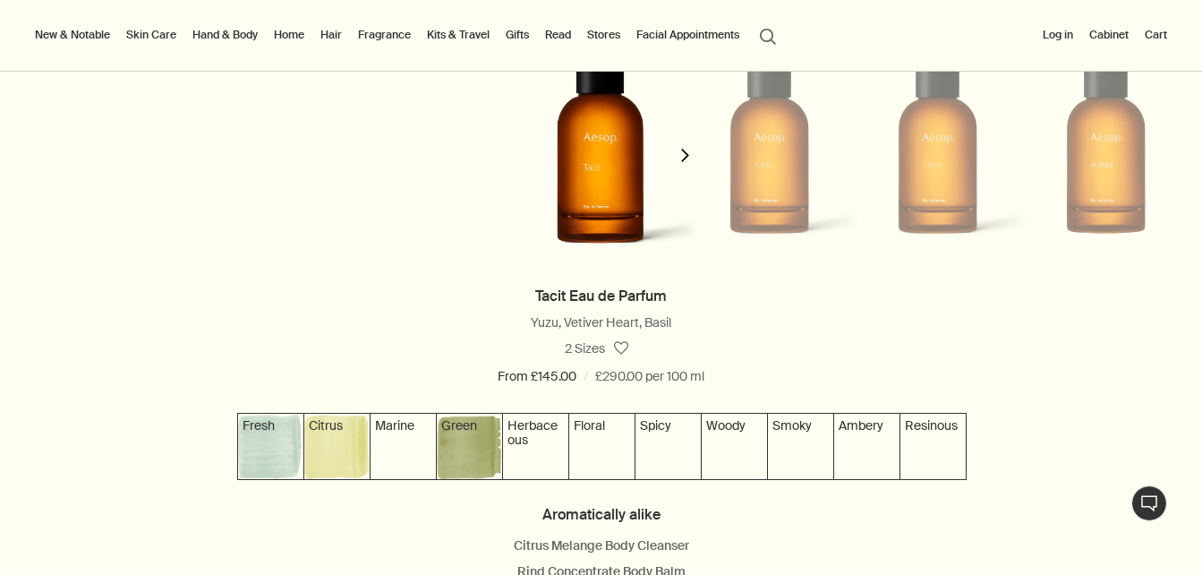
scroll to position [1681, 0]
click at [678, 163] on icon "chevron" at bounding box center [684, 155] width 13 height 13
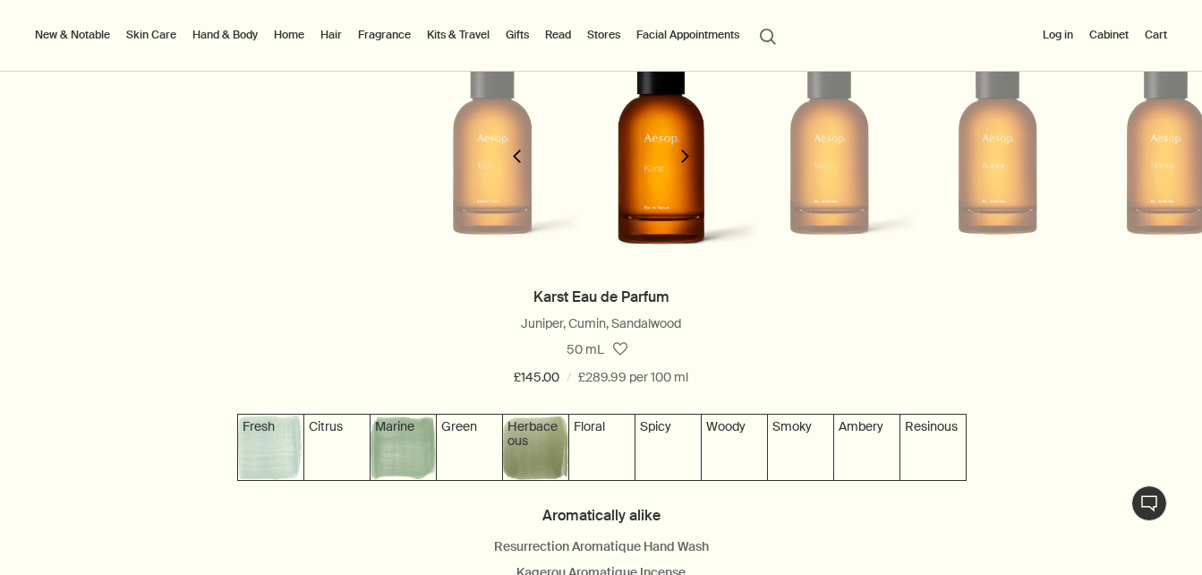
scroll to position [0, 170]
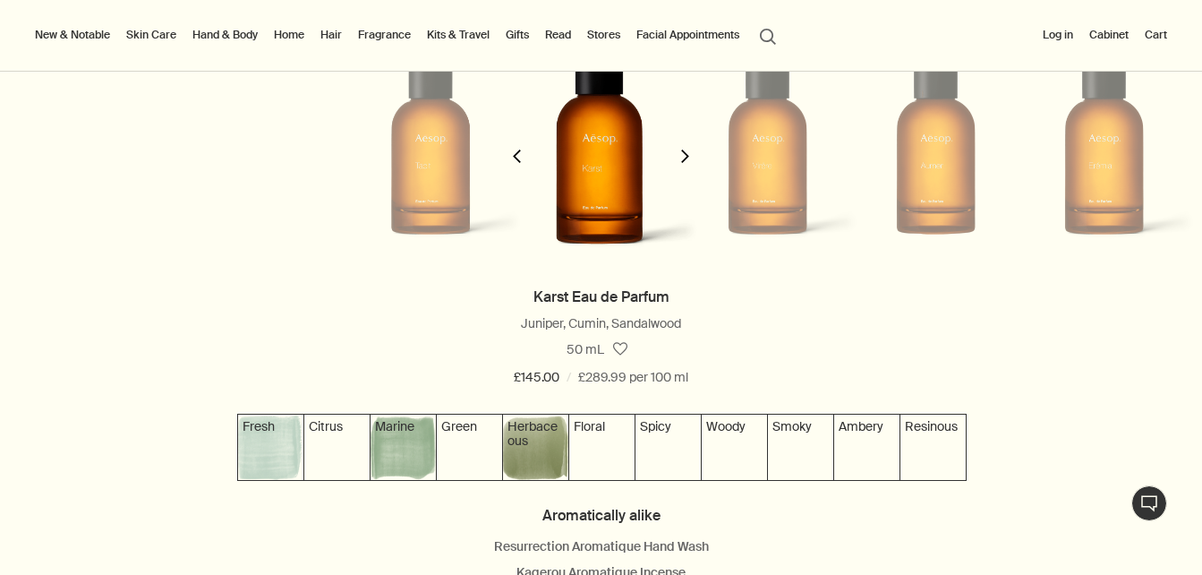
click at [678, 163] on icon "chevron" at bounding box center [684, 155] width 13 height 13
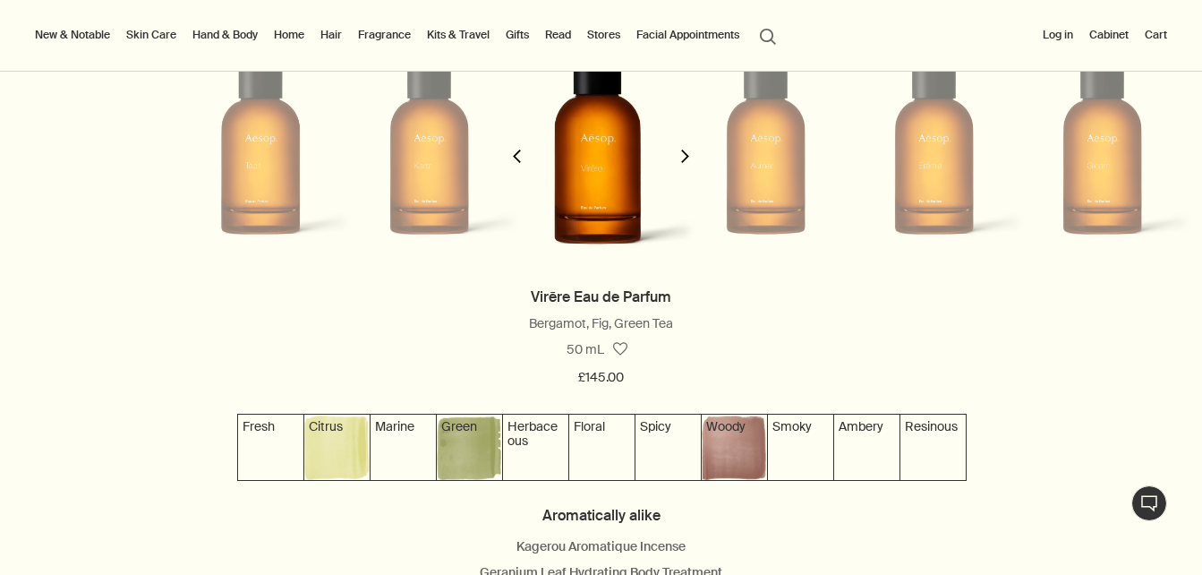
click at [678, 163] on icon "chevron" at bounding box center [684, 155] width 13 height 13
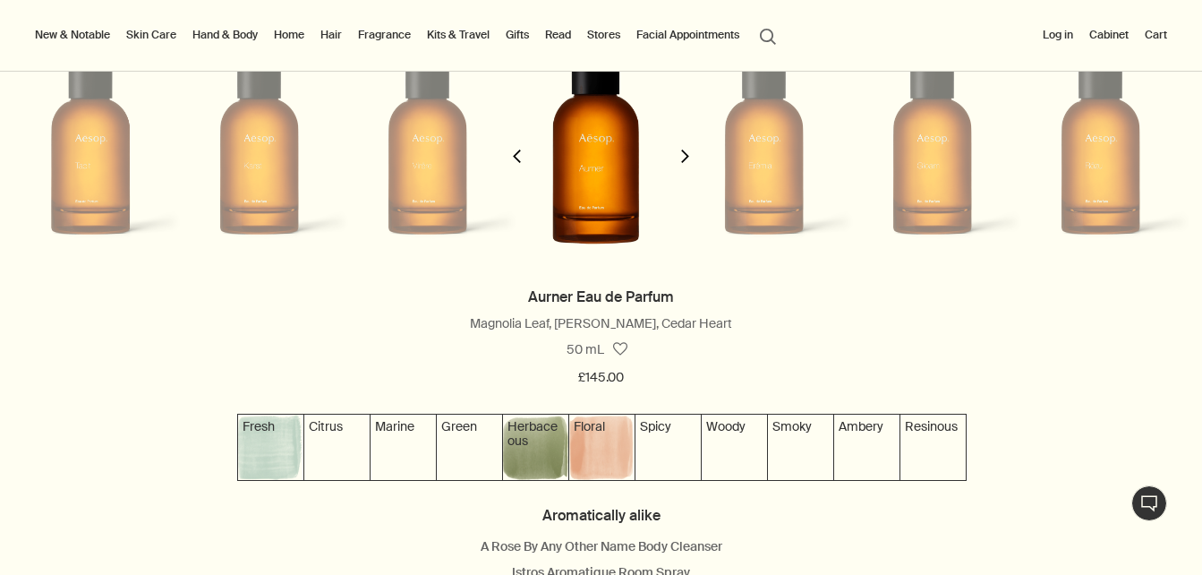
click at [681, 163] on polygon "button" at bounding box center [685, 155] width 8 height 13
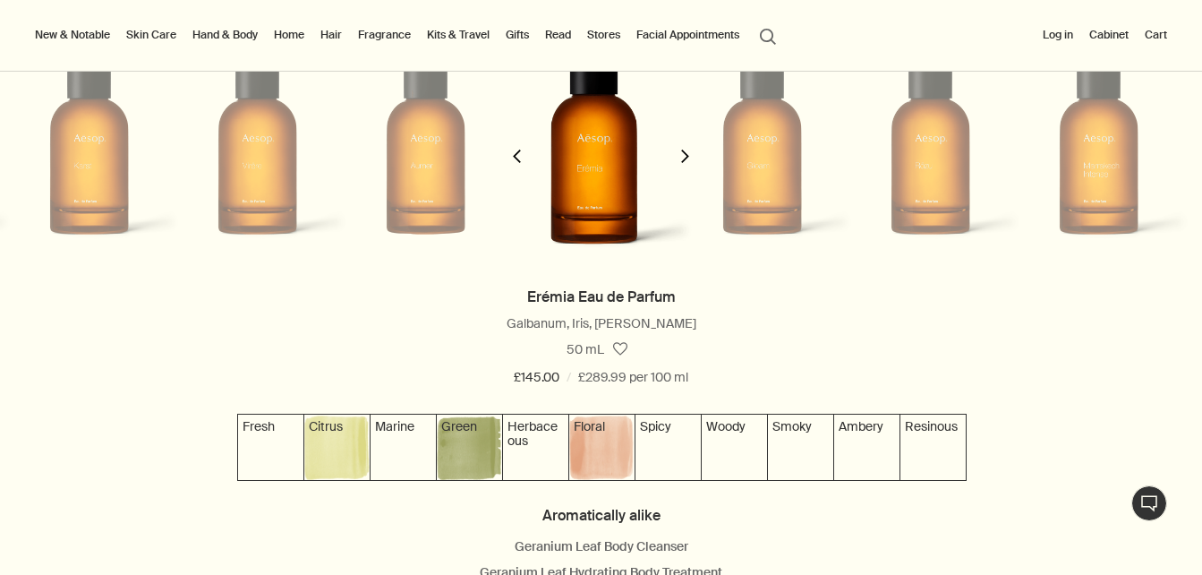
click at [681, 163] on polygon "button" at bounding box center [685, 155] width 8 height 13
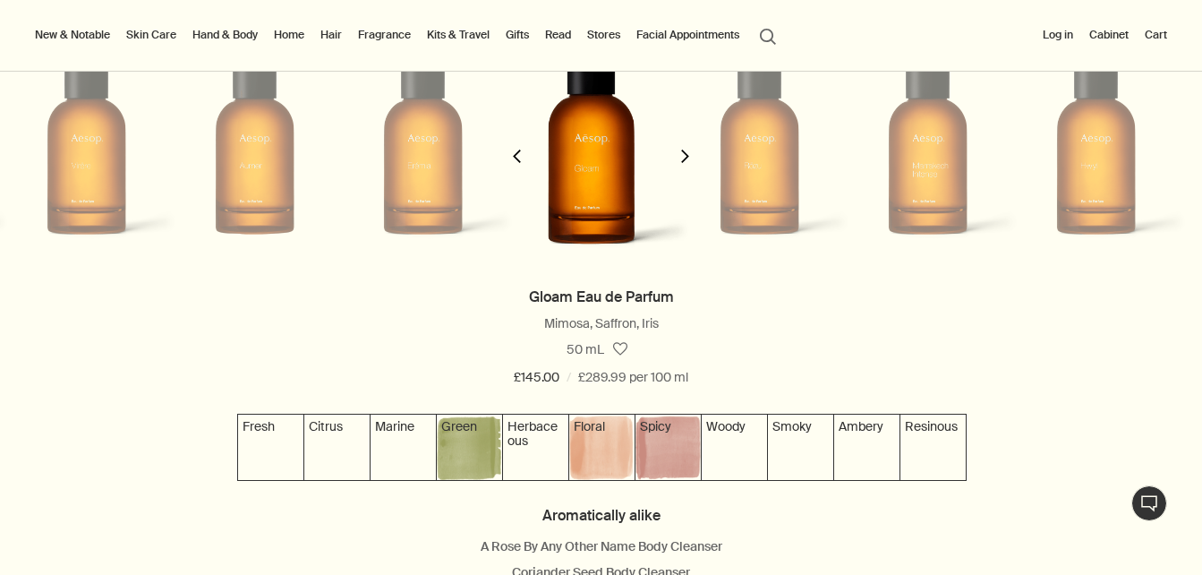
click at [681, 163] on polygon "button" at bounding box center [685, 155] width 8 height 13
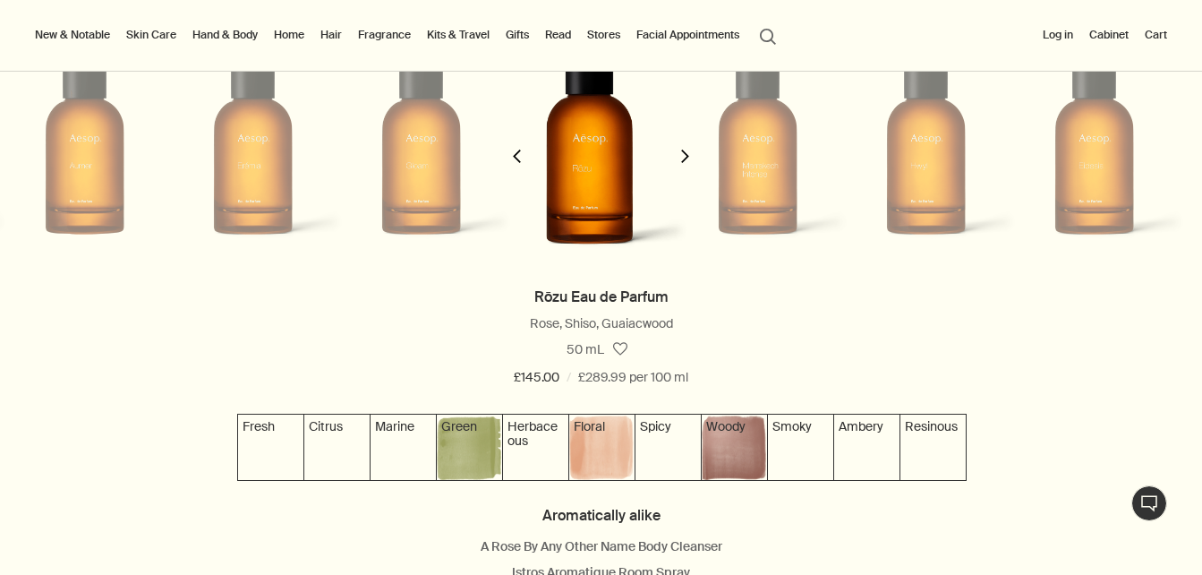
click at [681, 163] on polygon "button" at bounding box center [685, 155] width 8 height 13
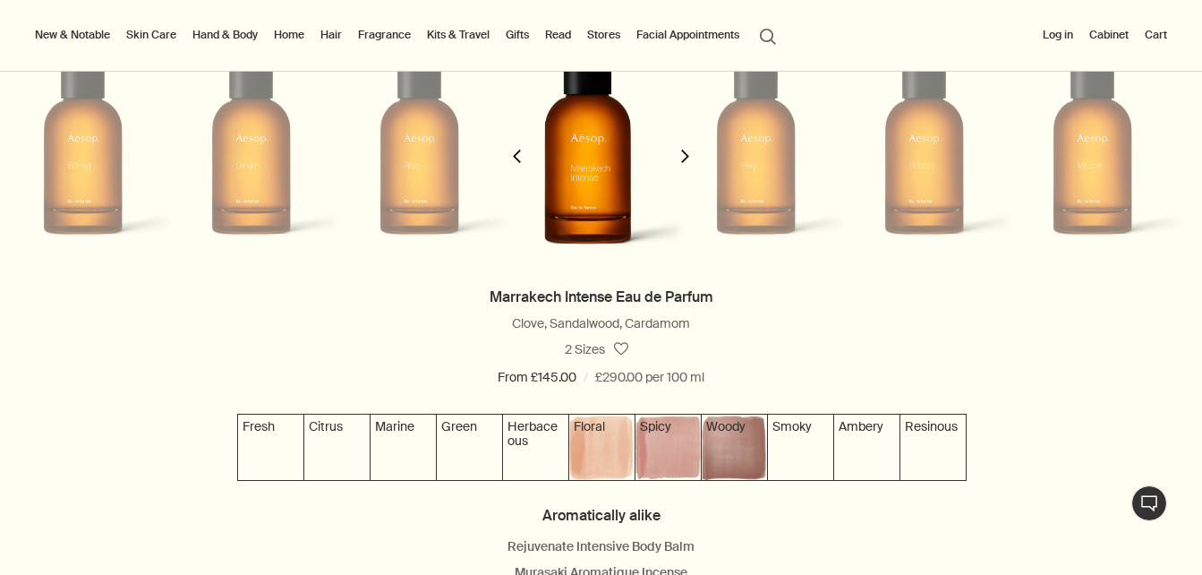
click at [681, 163] on polygon "button" at bounding box center [685, 155] width 8 height 13
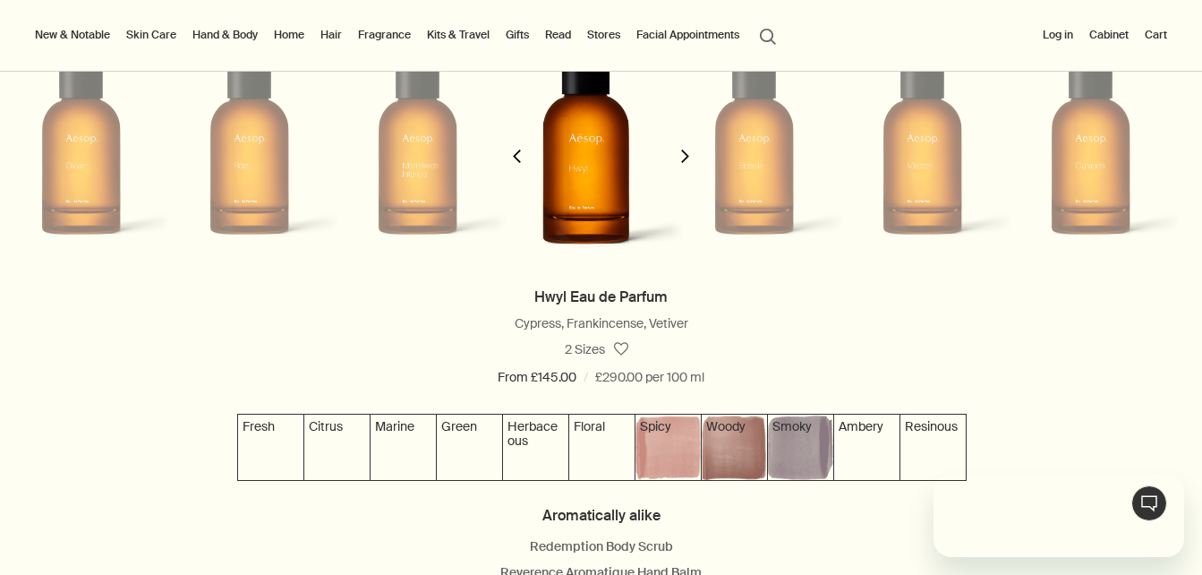
scroll to position [0, 0]
click at [520, 161] on icon "chevron" at bounding box center [516, 155] width 13 height 13
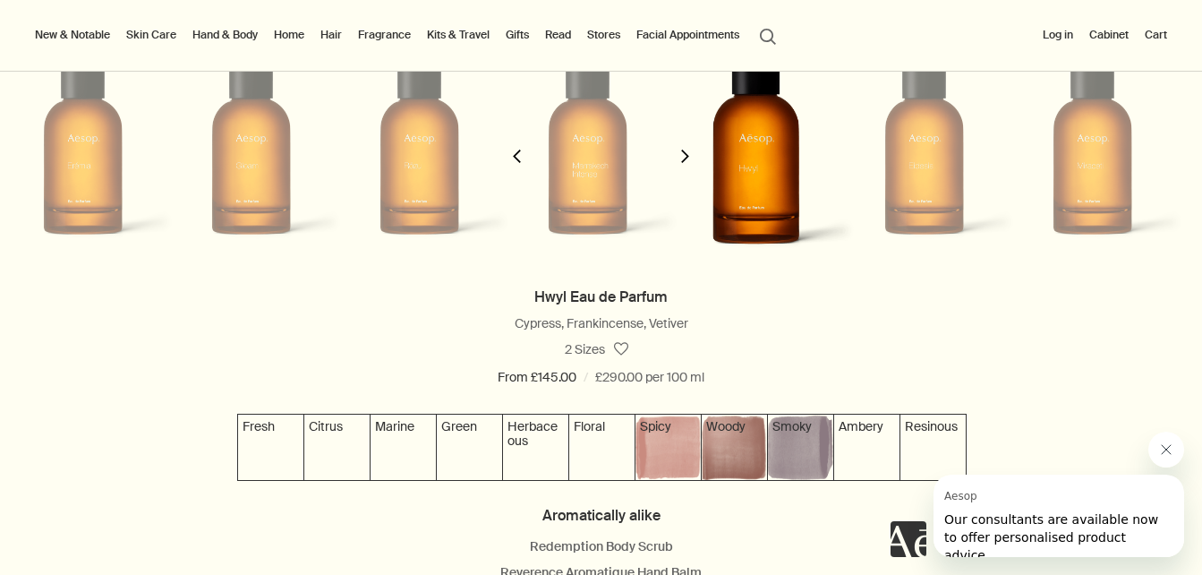
click at [520, 161] on icon "chevron" at bounding box center [516, 155] width 13 height 13
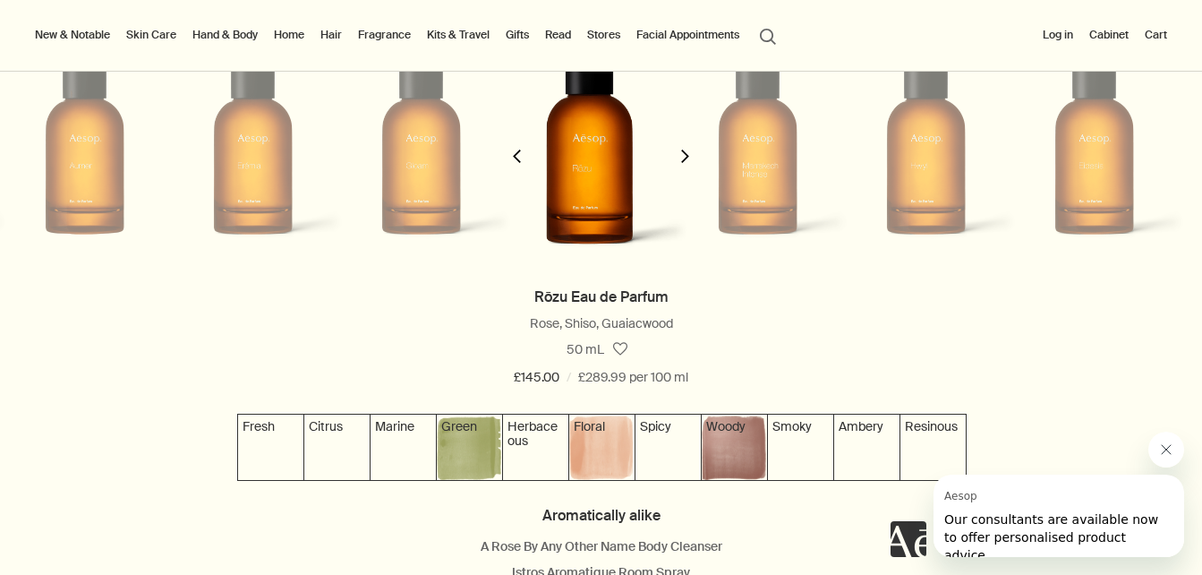
click at [520, 161] on icon "chevron" at bounding box center [516, 155] width 13 height 13
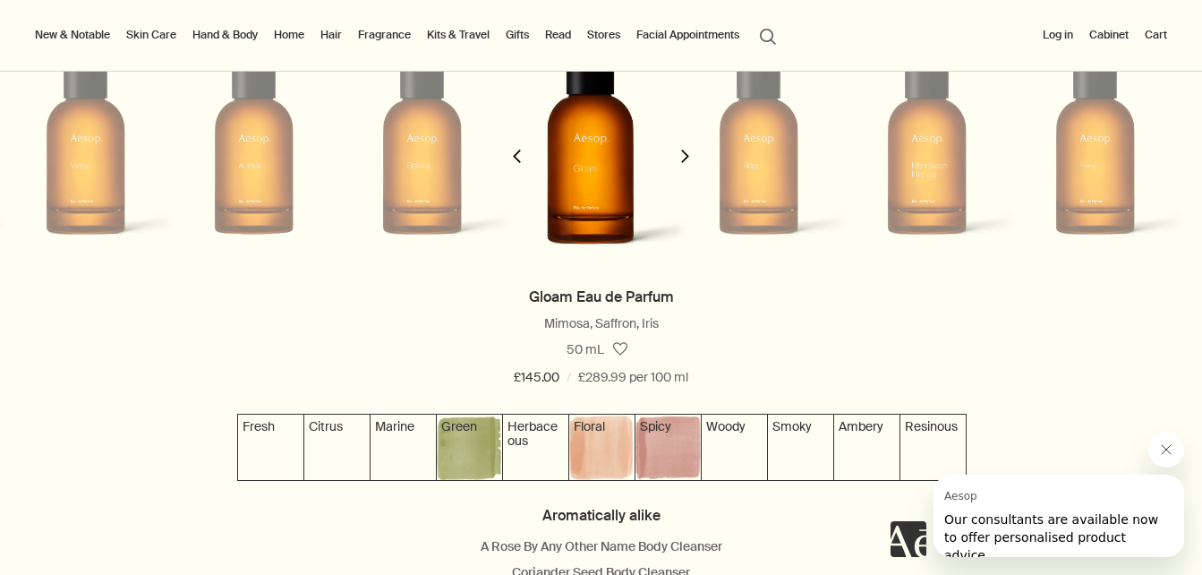
click at [520, 161] on icon "chevron" at bounding box center [516, 155] width 13 height 13
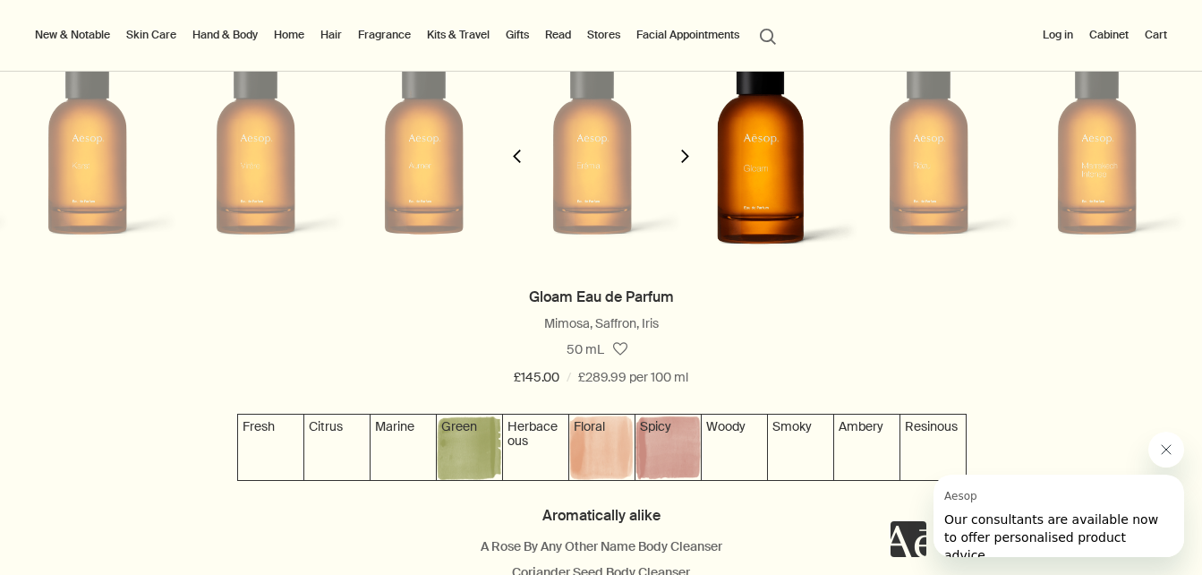
click at [520, 161] on icon "chevron" at bounding box center [516, 155] width 13 height 13
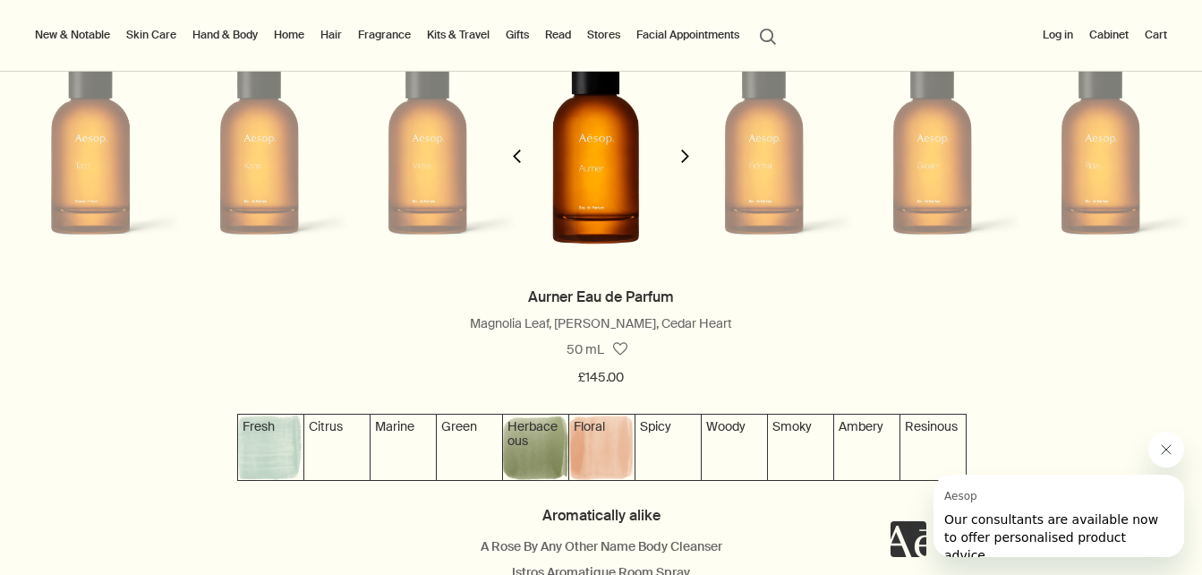
click at [520, 161] on icon "chevron" at bounding box center [516, 155] width 13 height 13
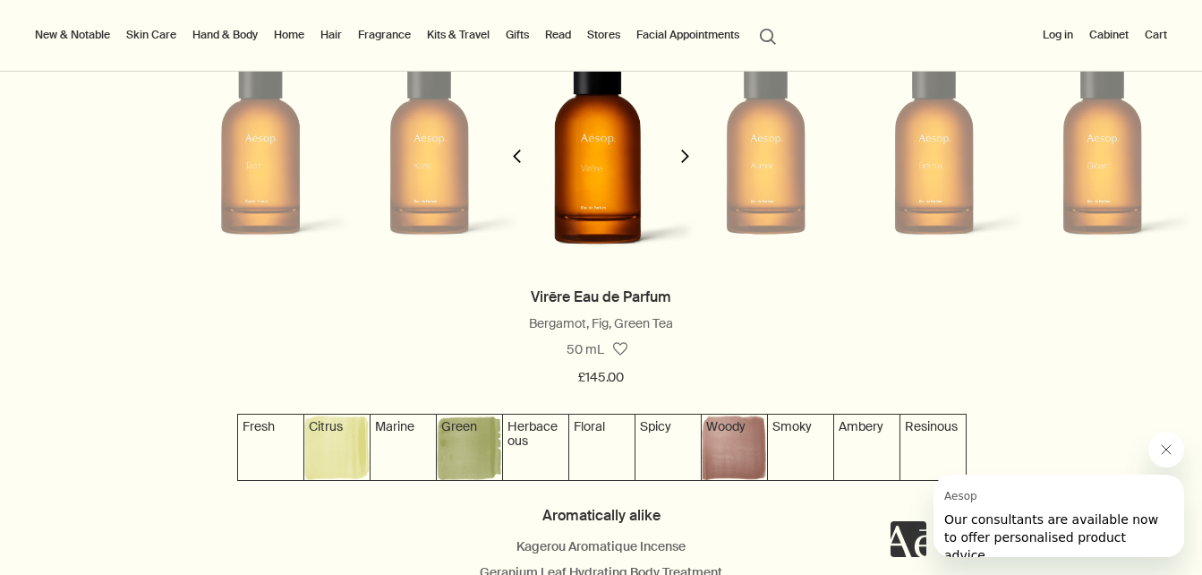
click at [520, 161] on icon "chevron" at bounding box center [516, 155] width 13 height 13
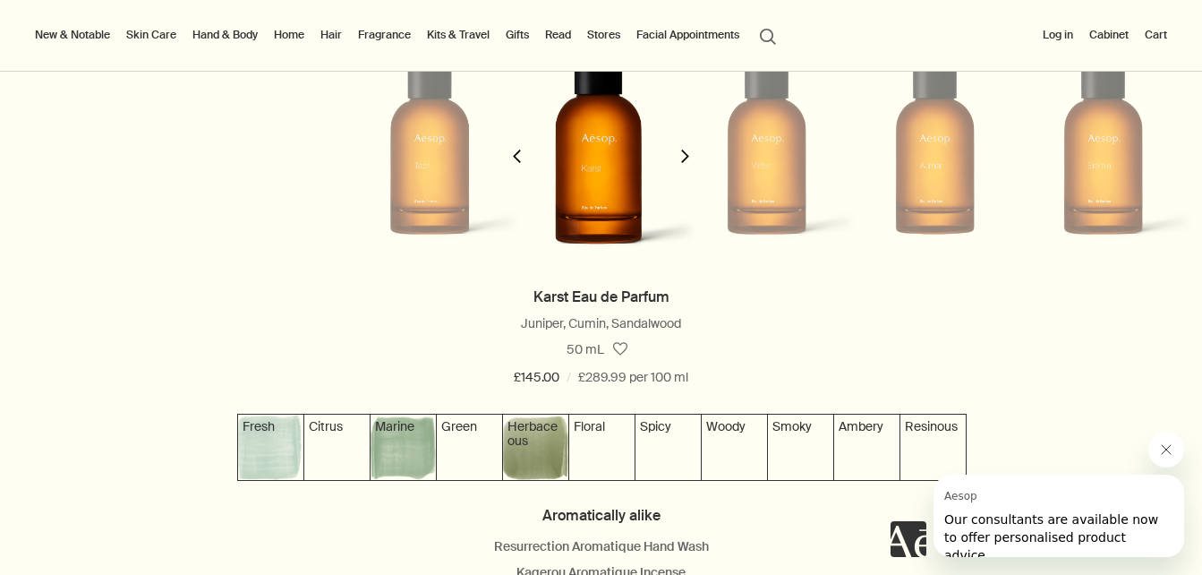
scroll to position [0, 170]
click at [520, 161] on icon "chevron" at bounding box center [516, 155] width 13 height 13
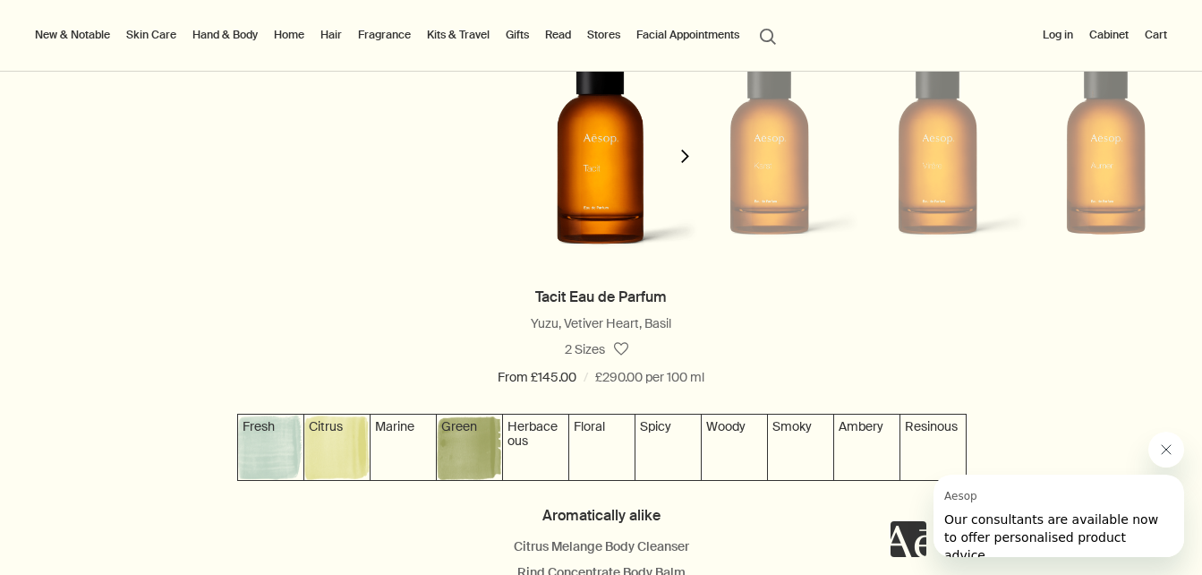
click at [592, 168] on img at bounding box center [601, 138] width 199 height 313
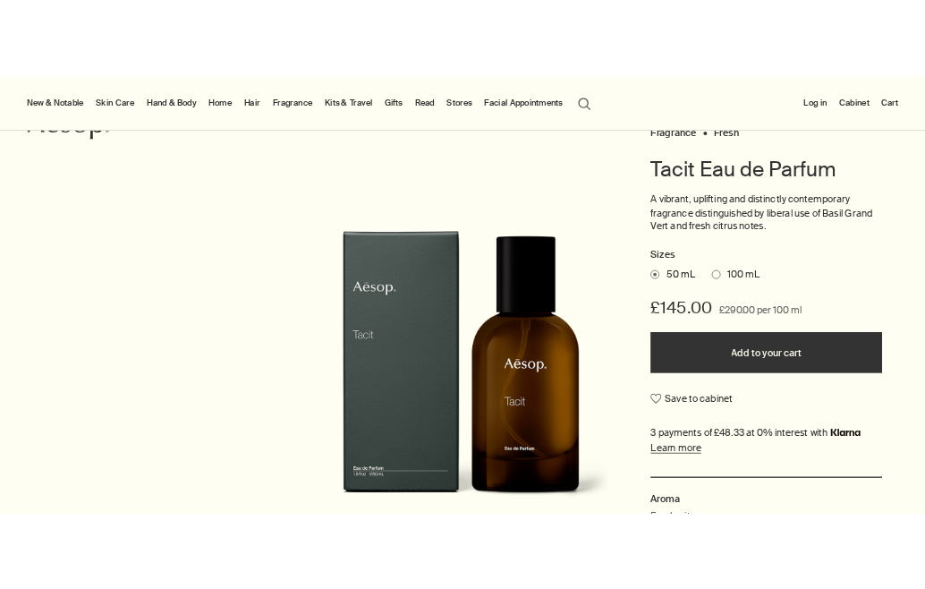
scroll to position [220, 0]
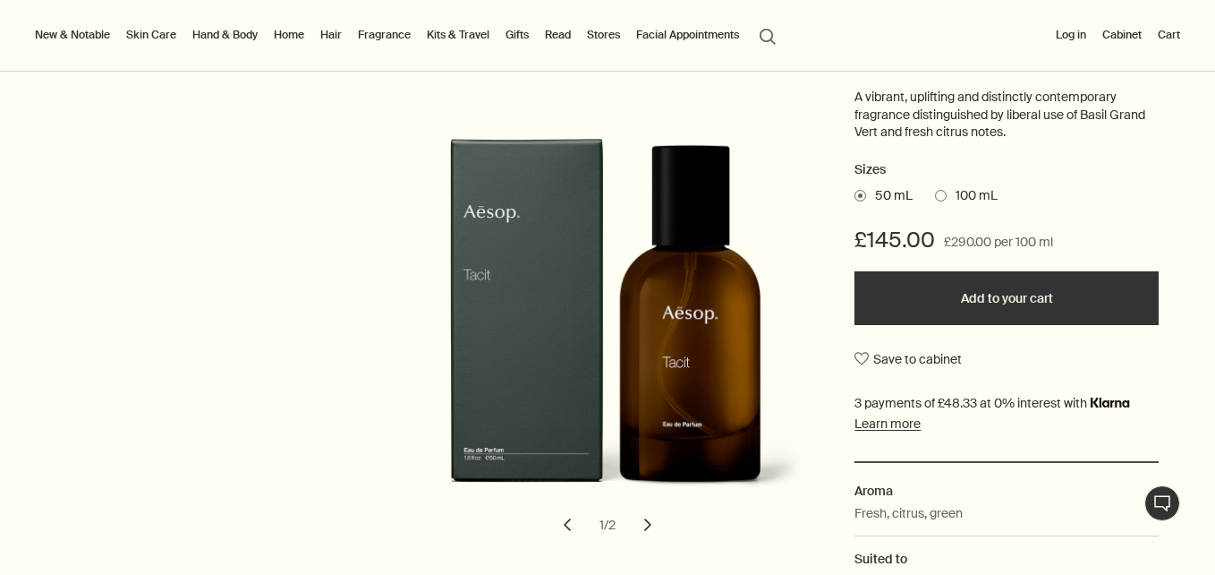
click at [935, 197] on span at bounding box center [941, 196] width 12 height 12
click at [935, 197] on input "100 mL" at bounding box center [935, 193] width 0 height 12
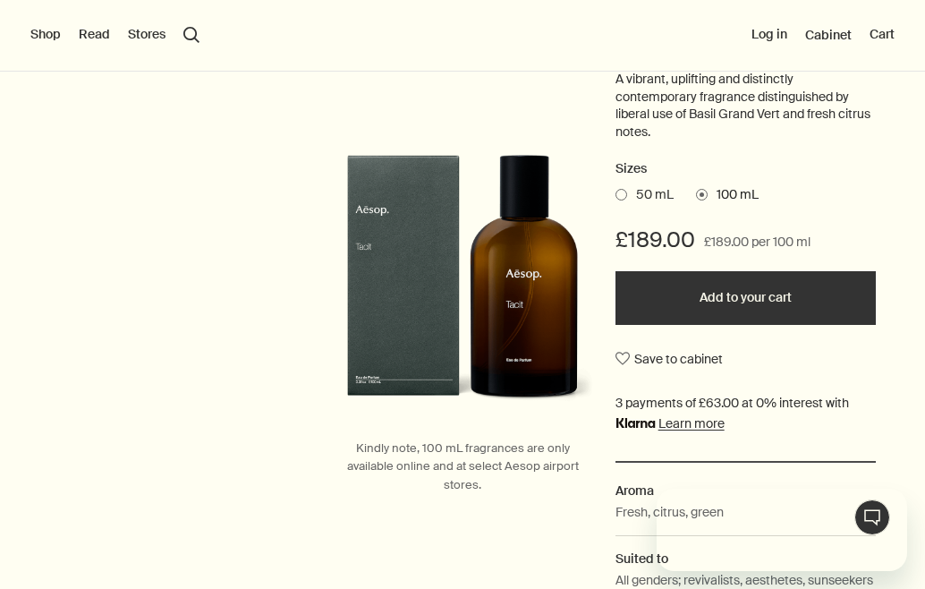
scroll to position [0, 0]
